Goal: Information Seeking & Learning: Learn about a topic

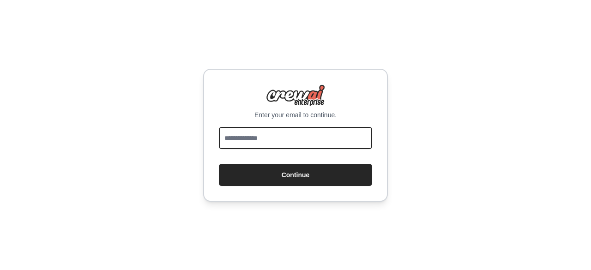
click at [312, 145] on input "email" at bounding box center [295, 138] width 153 height 22
type input "**********"
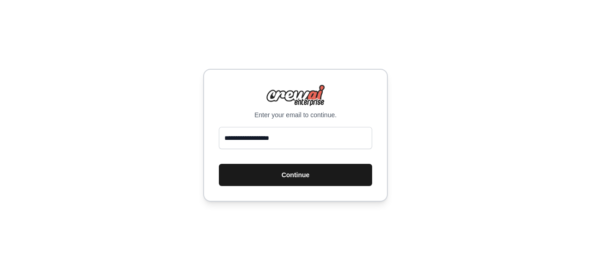
click at [295, 177] on button "Continue" at bounding box center [295, 175] width 153 height 22
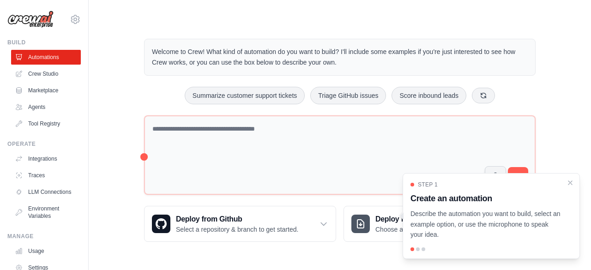
click at [419, 253] on div "Step 1 Create an automation Describe the automation you want to build, select a…" at bounding box center [491, 216] width 177 height 86
click at [571, 184] on icon "Close walkthrough" at bounding box center [570, 182] width 8 height 8
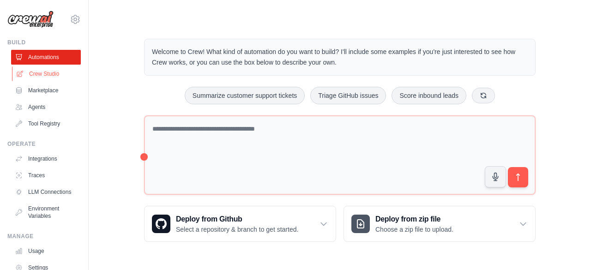
click at [48, 73] on link "Crew Studio" at bounding box center [47, 74] width 70 height 15
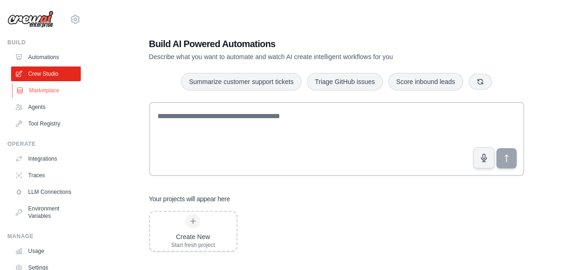
click at [48, 89] on link "Marketplace" at bounding box center [47, 90] width 70 height 15
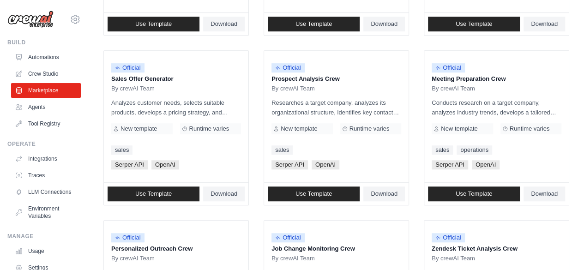
scroll to position [257, 0]
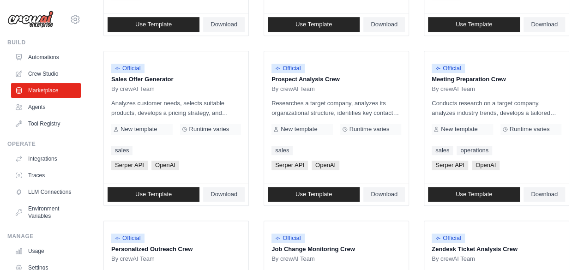
click at [497, 107] on p "Conducts research on a target company, analyzes industry trends, develops a tai…" at bounding box center [497, 107] width 130 height 19
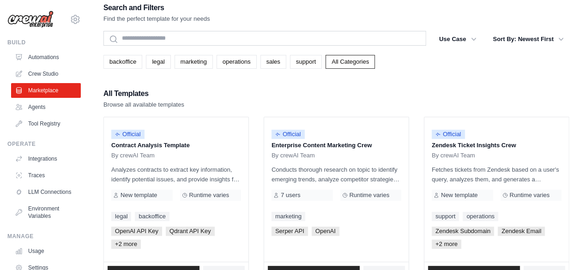
scroll to position [0, 0]
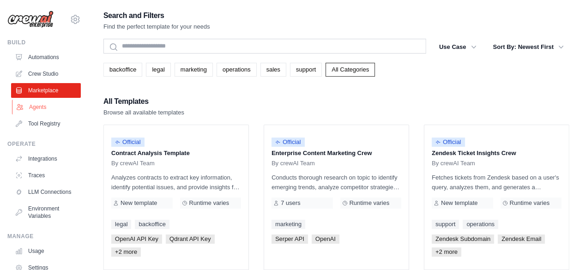
click at [45, 107] on link "Agents" at bounding box center [47, 107] width 70 height 15
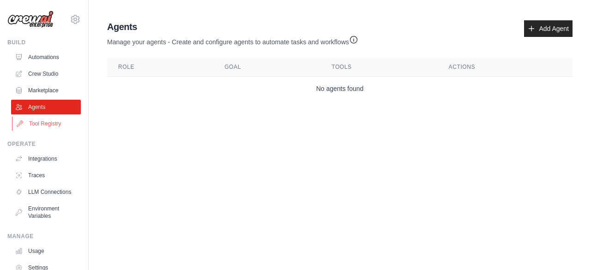
click at [51, 125] on link "Tool Registry" at bounding box center [47, 123] width 70 height 15
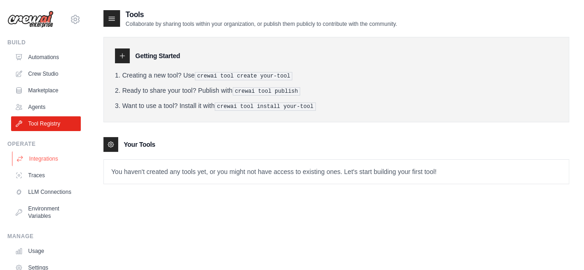
click at [46, 159] on link "Integrations" at bounding box center [47, 158] width 70 height 15
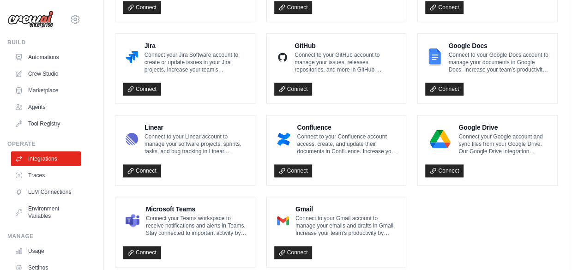
scroll to position [594, 0]
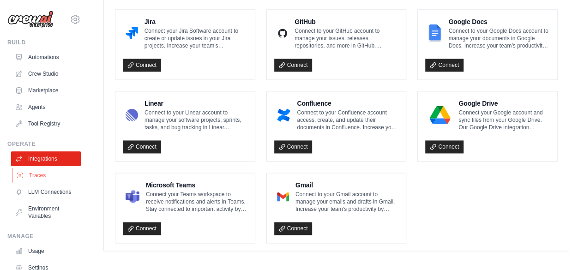
click at [36, 177] on link "Traces" at bounding box center [47, 175] width 70 height 15
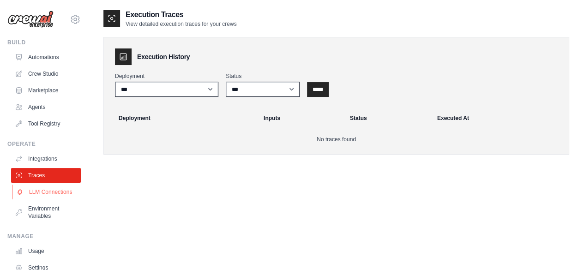
click at [41, 197] on link "LLM Connections" at bounding box center [47, 192] width 70 height 15
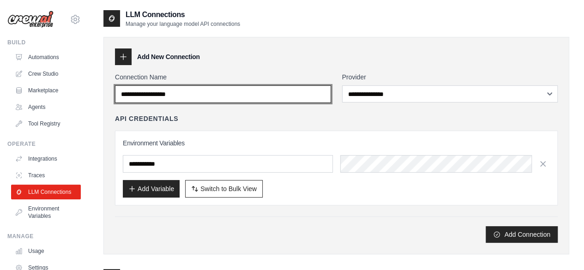
click at [232, 97] on input "Connection Name" at bounding box center [223, 94] width 216 height 18
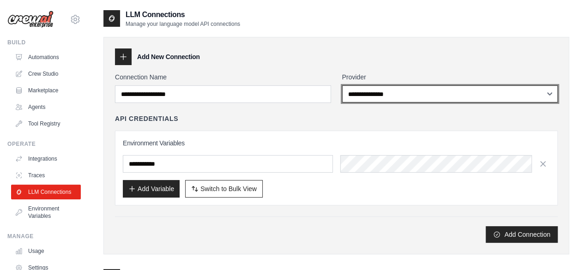
click at [385, 99] on select "**********" at bounding box center [450, 93] width 216 height 17
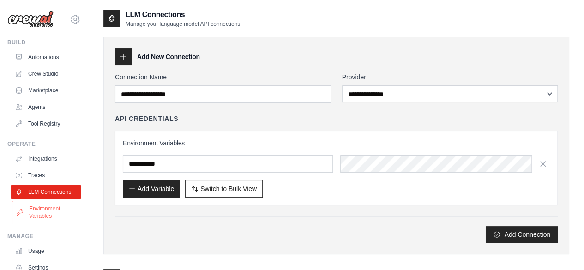
click at [53, 217] on link "Environment Variables" at bounding box center [47, 212] width 70 height 22
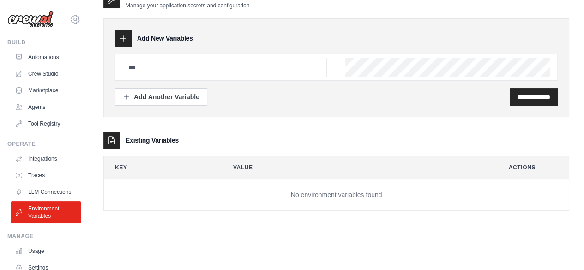
scroll to position [61, 0]
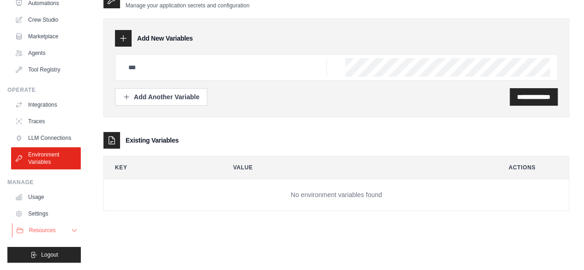
click at [43, 230] on span "Resources" at bounding box center [42, 230] width 26 height 7
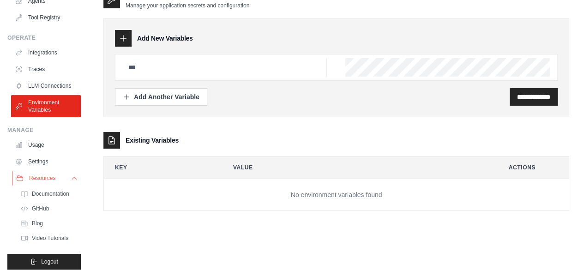
scroll to position [120, 0]
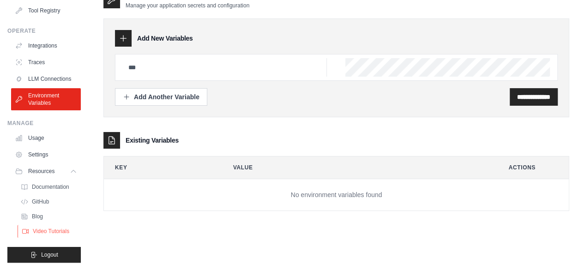
click at [58, 230] on span "Video Tutorials" at bounding box center [51, 231] width 36 height 7
